Goal: Check status: Check status

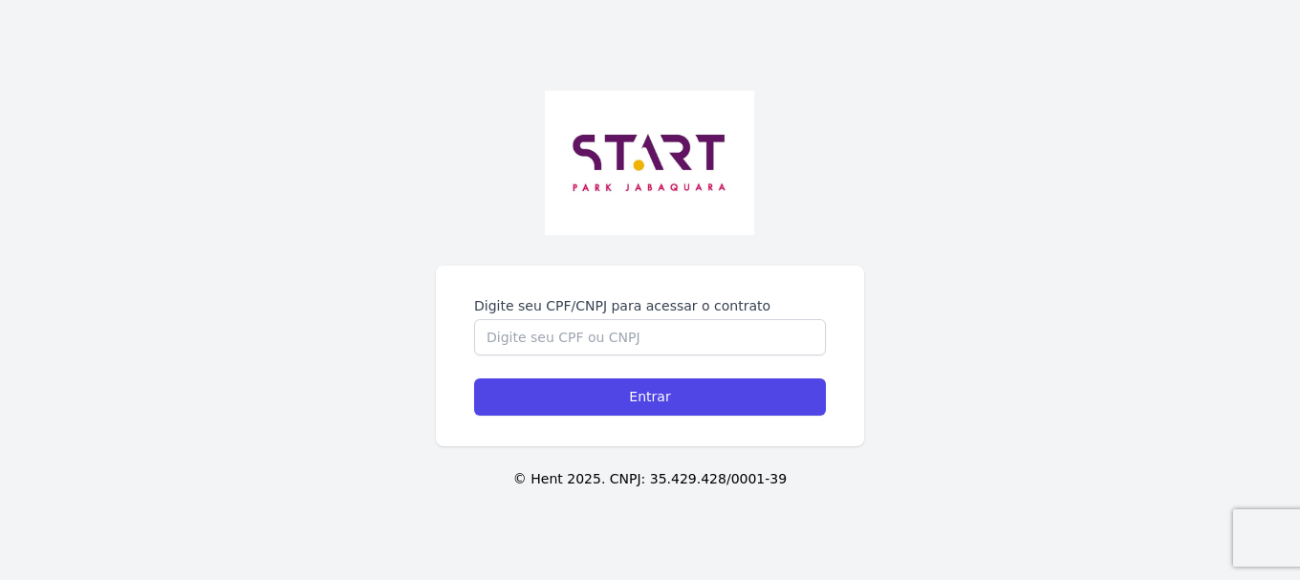
click at [610, 258] on div "Digite seu CPF/CNPJ para acessar o contrato Entrar © Hent 2025. CNPJ: 35.429.42…" at bounding box center [650, 290] width 1300 height 580
click at [571, 345] on input "Digite seu CPF/CNPJ para acessar o contrato" at bounding box center [650, 337] width 352 height 36
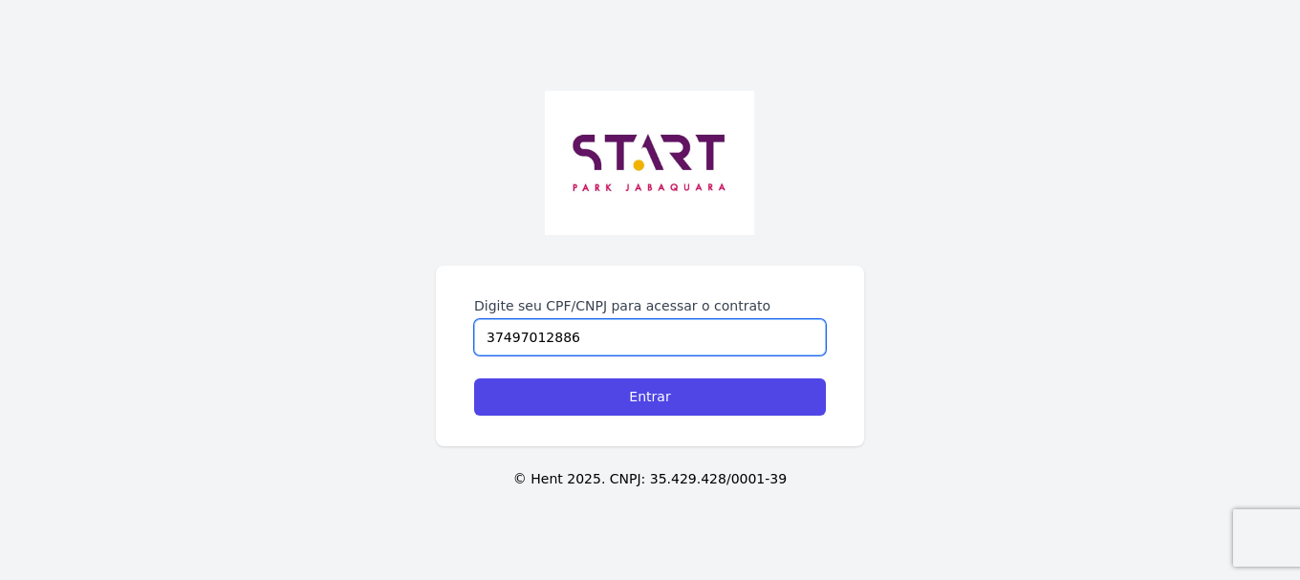
type input "37497012886"
click at [474, 378] on input "Entrar" at bounding box center [650, 396] width 352 height 37
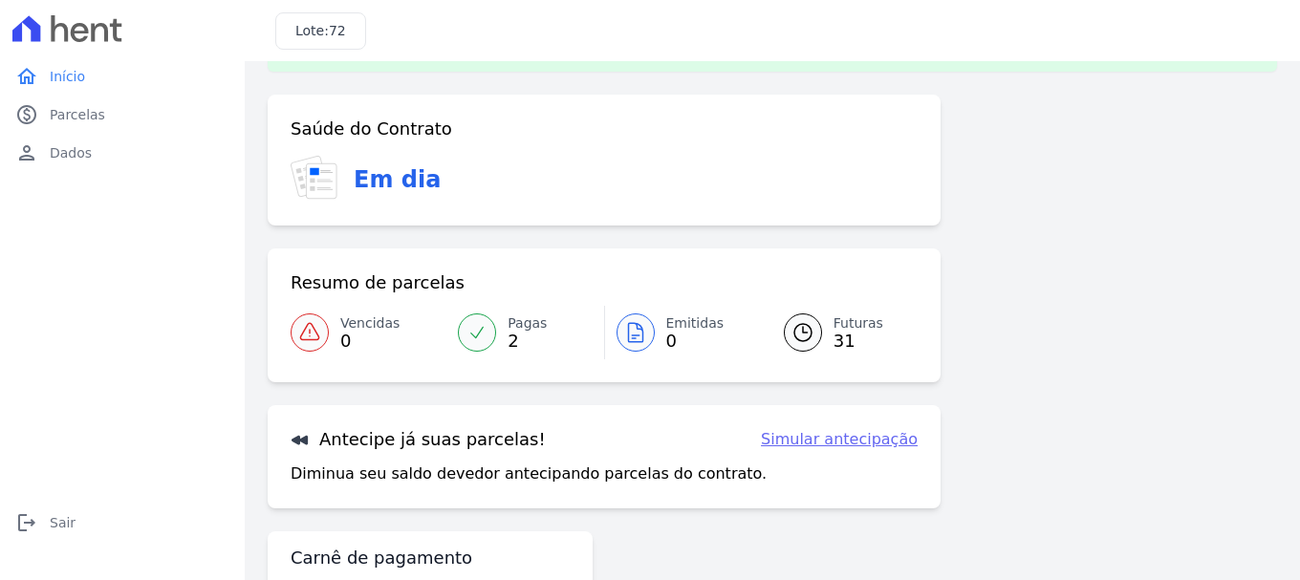
scroll to position [96, 0]
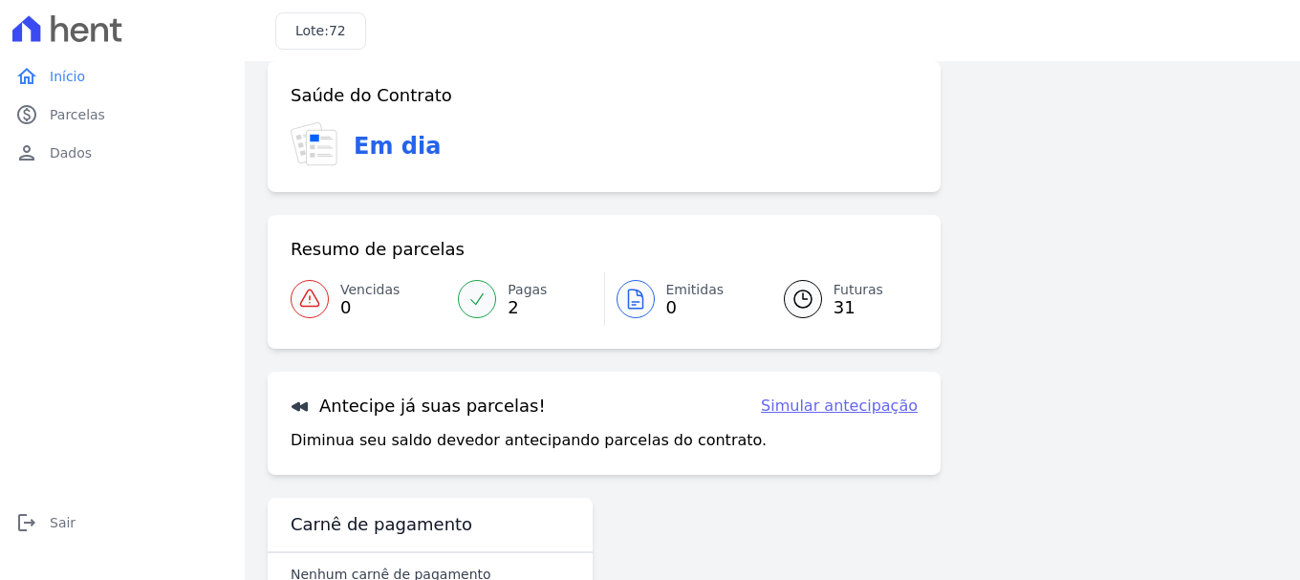
click at [833, 293] on span "Futuras" at bounding box center [858, 290] width 50 height 20
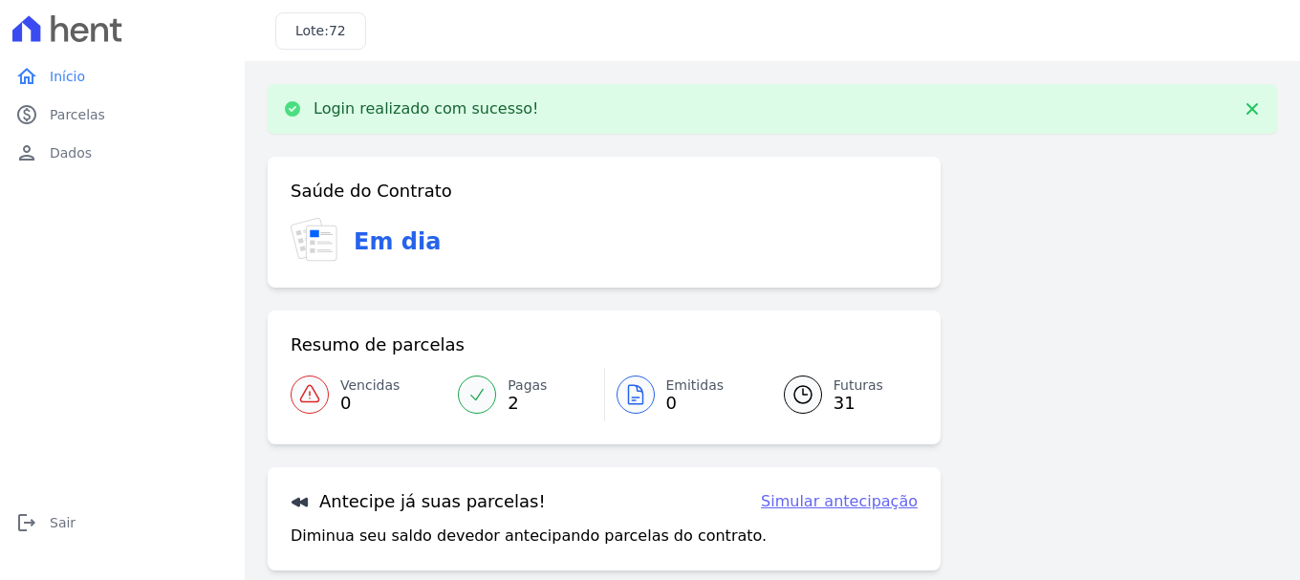
click at [849, 376] on span "Futuras" at bounding box center [858, 386] width 50 height 20
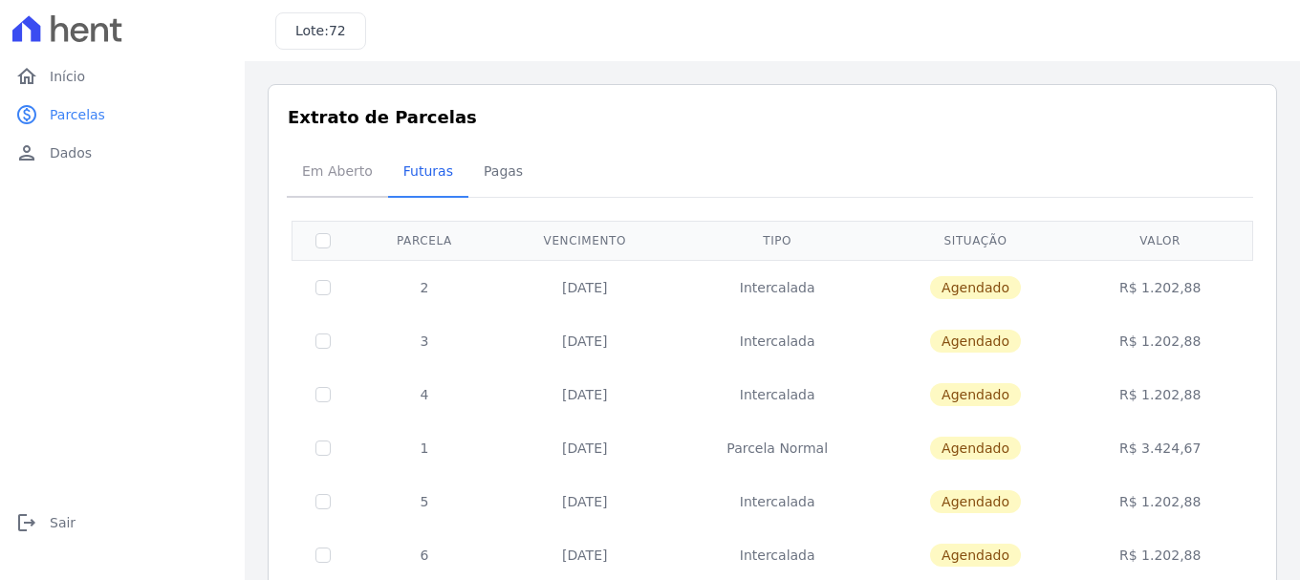
click at [338, 179] on span "Em Aberto" at bounding box center [337, 171] width 94 height 38
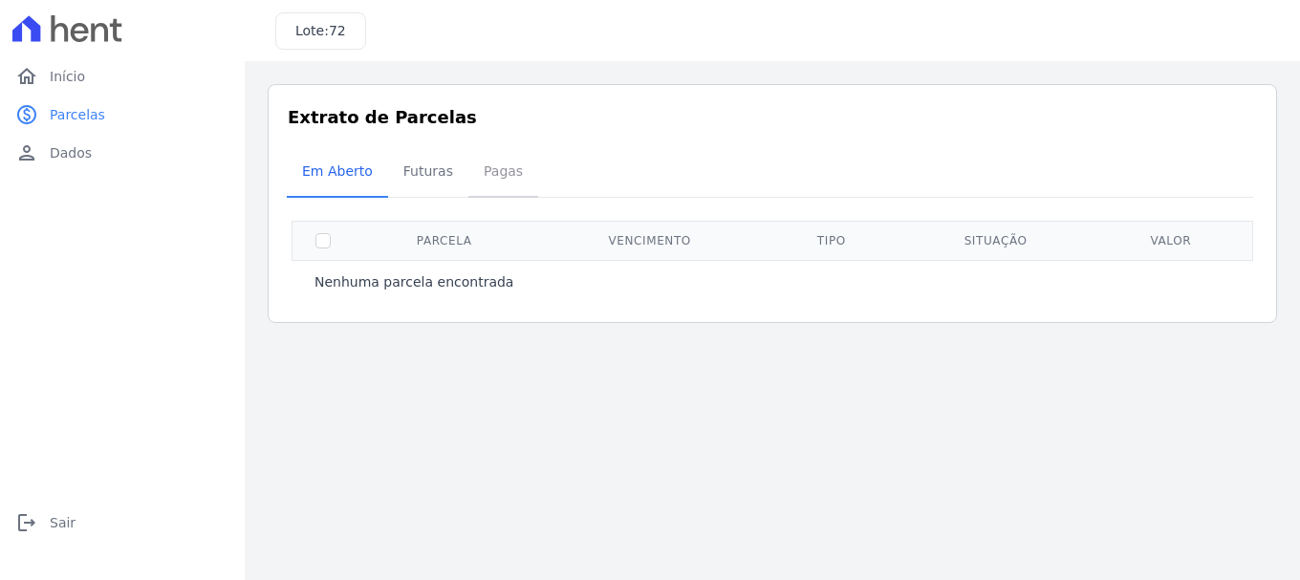
click at [515, 173] on span "Pagas" at bounding box center [503, 171] width 62 height 38
